Goal: Transaction & Acquisition: Purchase product/service

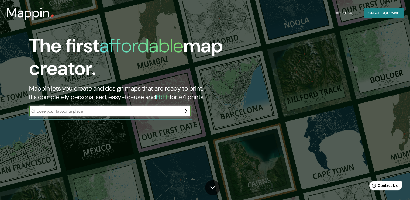
click at [186, 111] on icon "button" at bounding box center [185, 111] width 4 height 4
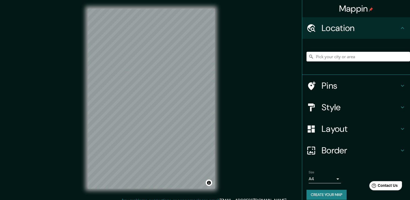
click at [350, 57] on input "Pick your city or area" at bounding box center [359, 57] width 104 height 10
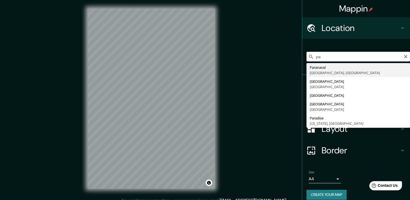
type input "p"
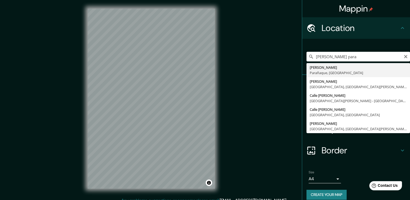
type input "don bosco para"
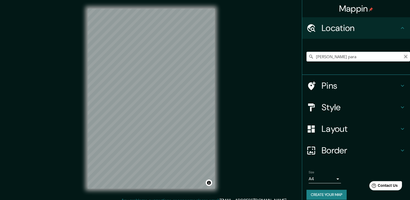
click at [404, 56] on icon "Clear" at bounding box center [405, 56] width 3 height 3
click at [354, 55] on input "Pick your city or area" at bounding box center [359, 57] width 104 height 10
paste input "25°28'34.4"S 54°38'50.5"W"
click at [394, 59] on input "Sur, Sevilla, provincia de Sevilla, España" at bounding box center [359, 57] width 104 height 10
type input "Sur, Sevilla, provincia de Sevilla, España"
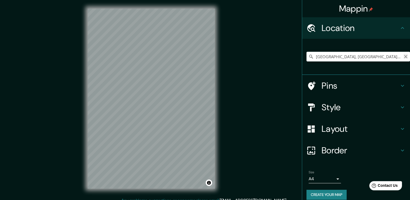
click at [404, 57] on icon "Clear" at bounding box center [406, 56] width 4 height 4
click at [372, 55] on input "Pick your city or area" at bounding box center [359, 57] width 104 height 10
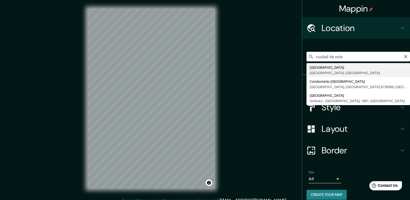
type input "Ciudad del Este, Alto Paraná, Paraguay"
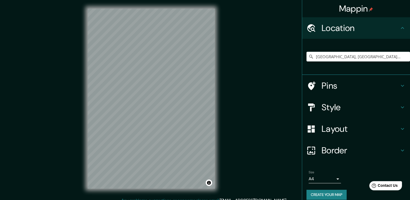
scroll to position [1, 0]
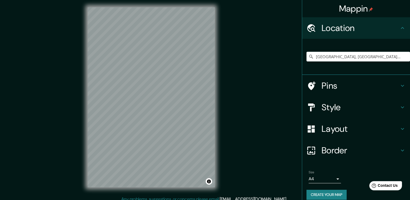
click at [334, 109] on h4 "Style" at bounding box center [361, 107] width 78 height 11
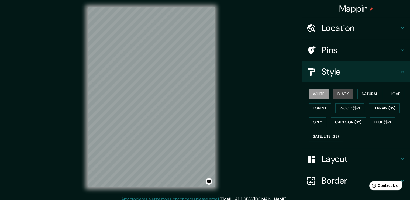
click at [334, 91] on button "Black" at bounding box center [343, 94] width 20 height 10
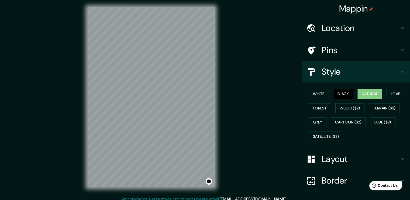
click at [376, 92] on button "Natural" at bounding box center [369, 94] width 25 height 10
click at [387, 95] on button "Love" at bounding box center [396, 94] width 18 height 10
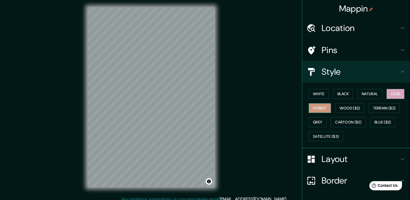
click at [309, 110] on button "Forest" at bounding box center [320, 108] width 22 height 10
click at [338, 108] on button "Wood ($2)" at bounding box center [349, 108] width 29 height 10
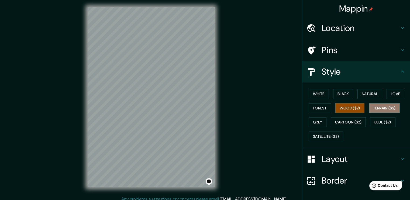
click at [381, 110] on button "Terrain ($2)" at bounding box center [384, 108] width 31 height 10
click at [319, 122] on button "Grey" at bounding box center [318, 122] width 18 height 10
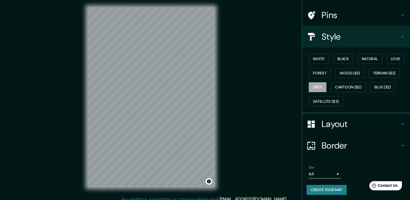
scroll to position [35, 0]
click at [401, 144] on div "Border" at bounding box center [356, 146] width 108 height 22
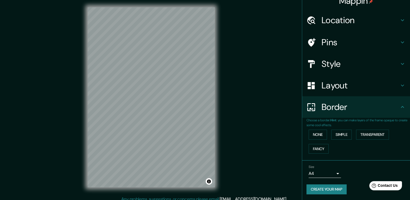
scroll to position [6, 0]
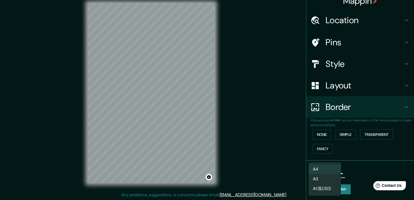
click at [333, 171] on body "Mappin Location Ciudad del Este, Alto Paraná, Paraguay Pins Style Layout Border…" at bounding box center [207, 94] width 414 height 200
click at [330, 179] on li "A3" at bounding box center [325, 179] width 32 height 10
type input "a4"
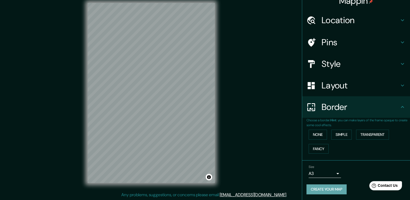
click at [333, 188] on button "Create your map" at bounding box center [327, 189] width 40 height 10
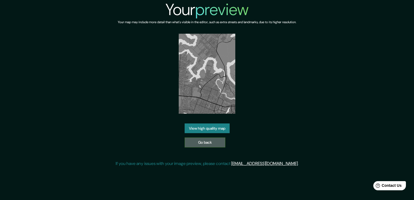
click at [205, 141] on link "Go back" at bounding box center [205, 142] width 41 height 10
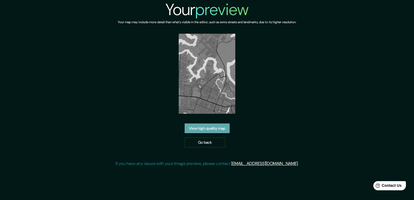
click at [214, 128] on link "View high quality map" at bounding box center [207, 128] width 45 height 10
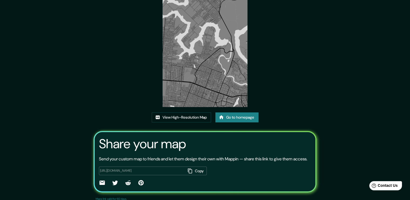
scroll to position [55, 0]
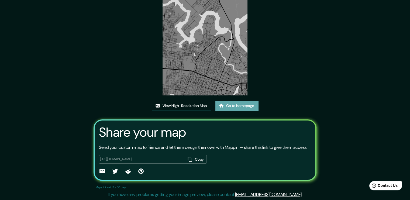
click at [236, 101] on link "Go to homepage" at bounding box center [236, 106] width 43 height 10
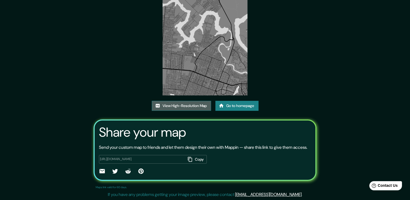
click at [178, 101] on link "View High-Resolution Map" at bounding box center [181, 106] width 59 height 10
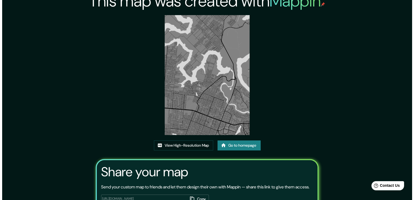
scroll to position [0, 0]
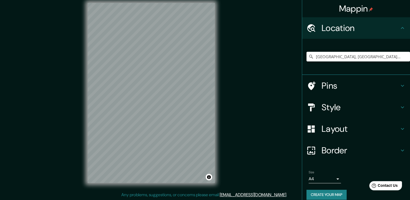
click at [395, 60] on input "Ciudad del Este, Alto Paraná, Paraguay" at bounding box center [359, 57] width 104 height 10
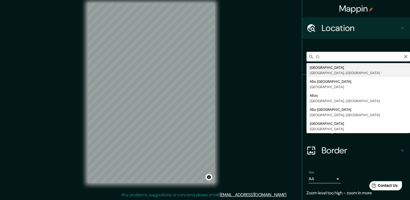
type input "C"
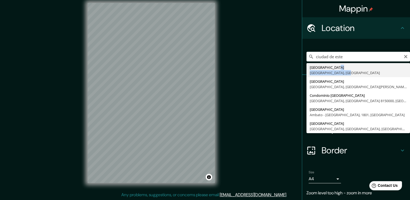
type input "Ciudad del Este, Alto Paraná, Paraguay"
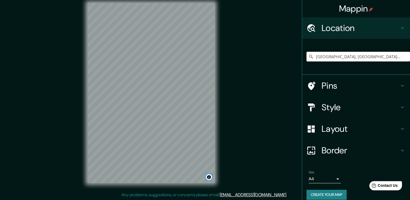
click at [210, 177] on button "Toggle attribution" at bounding box center [209, 177] width 6 height 6
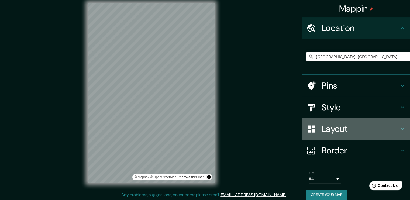
click at [364, 134] on div "Layout" at bounding box center [356, 129] width 108 height 22
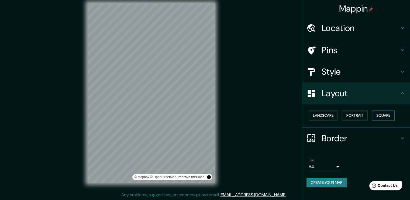
click at [383, 115] on button "Square" at bounding box center [383, 116] width 23 height 10
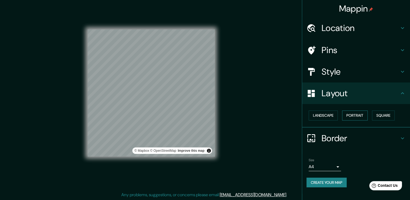
click at [363, 113] on button "Portrait" at bounding box center [355, 116] width 26 height 10
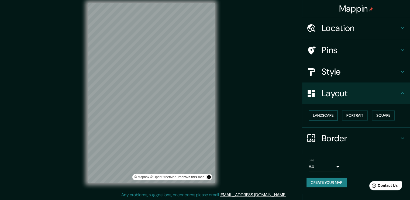
click at [327, 114] on button "Landscape" at bounding box center [323, 116] width 29 height 10
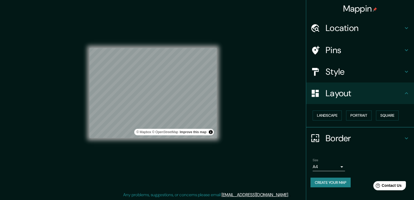
click at [329, 166] on body "Mappin Location Ciudad del Este, Alto Paraná, Paraguay Pins Style Layout Landsc…" at bounding box center [207, 94] width 414 height 200
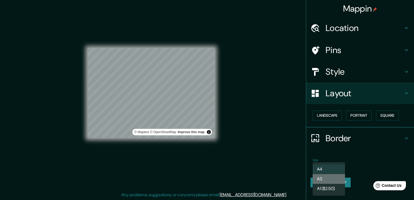
click at [329, 175] on li "A3" at bounding box center [329, 179] width 32 height 10
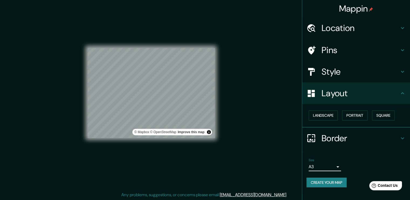
click at [352, 63] on div "Style" at bounding box center [356, 72] width 108 height 22
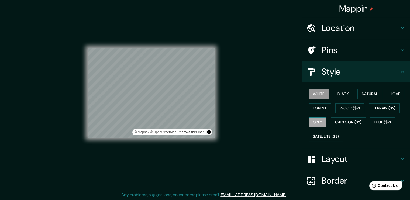
click at [319, 122] on button "Grey" at bounding box center [318, 122] width 18 height 10
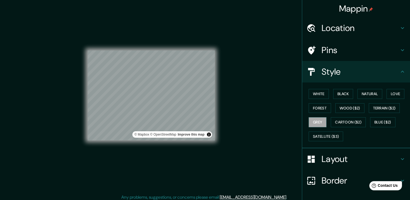
scroll to position [6, 0]
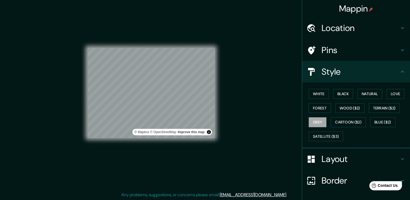
click at [239, 103] on div "Mappin Location Ciudad del Este, Alto Paraná, Paraguay Pins Style White Black N…" at bounding box center [205, 97] width 410 height 206
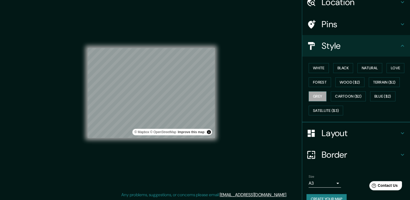
scroll to position [35, 0]
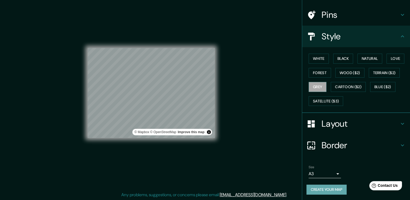
click at [336, 189] on button "Create your map" at bounding box center [327, 190] width 40 height 10
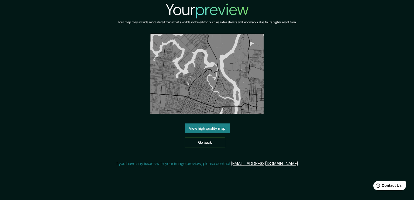
click at [222, 127] on link "View high quality map" at bounding box center [207, 128] width 45 height 10
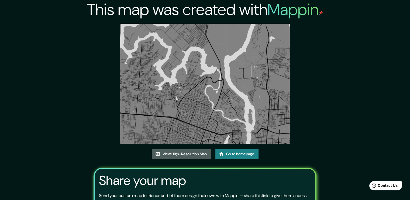
click at [205, 154] on link "View High-Resolution Map" at bounding box center [181, 154] width 59 height 10
